Goal: Find specific page/section: Find specific page/section

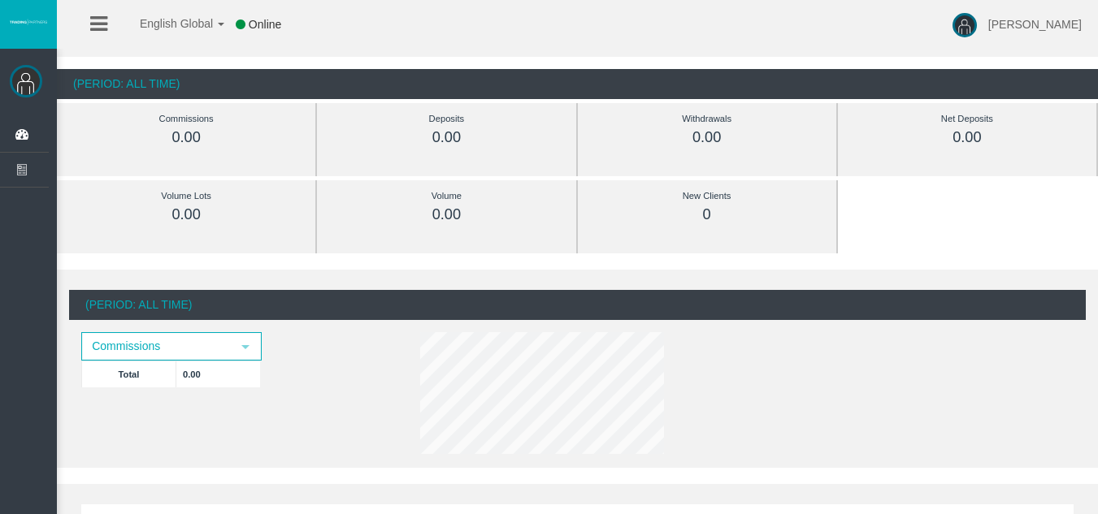
scroll to position [81, 0]
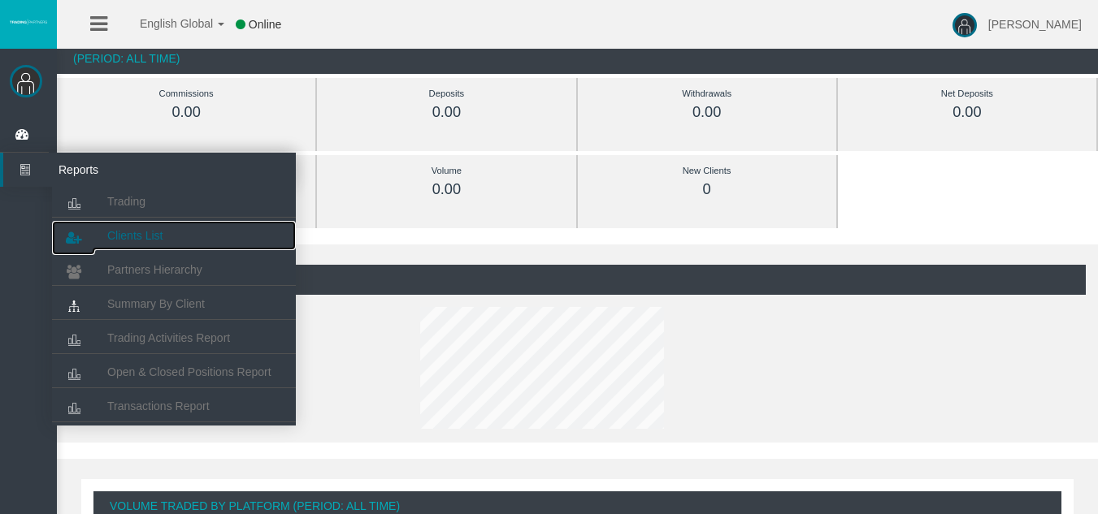
click at [155, 242] on link "Clients List" at bounding box center [174, 235] width 244 height 29
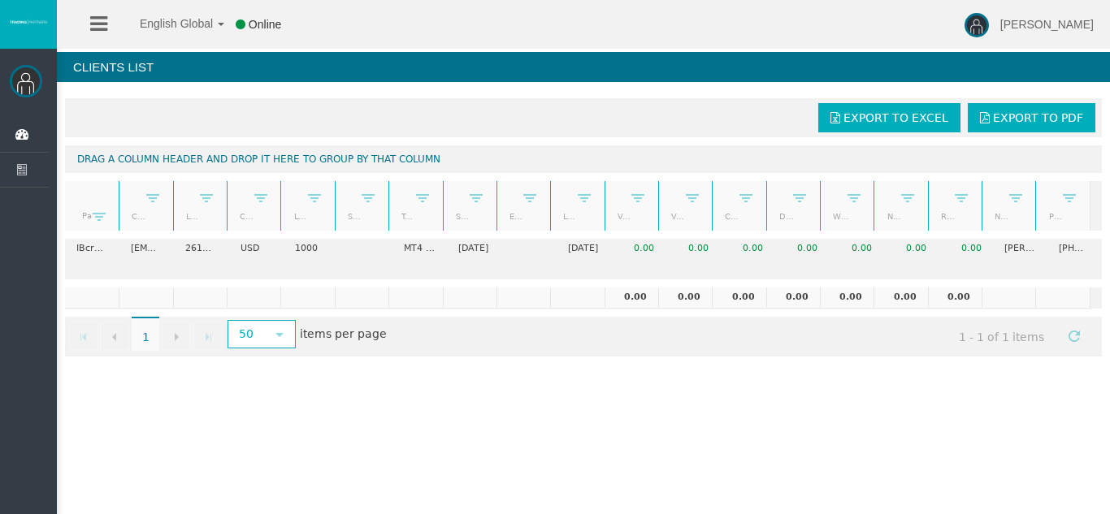
click at [583, 514] on div "English Global 简体中文 English Global 日本語 한국어 Online [PERSON_NAME] Tu Help Log Out…" at bounding box center [555, 257] width 1110 height 514
